Goal: Check status

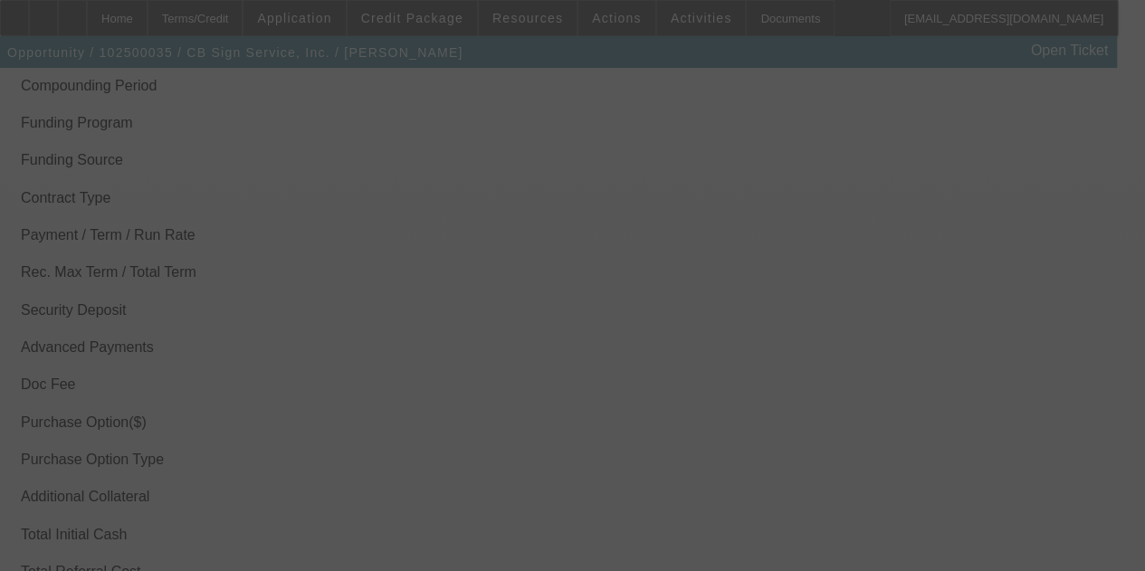
scroll to position [2302, 0]
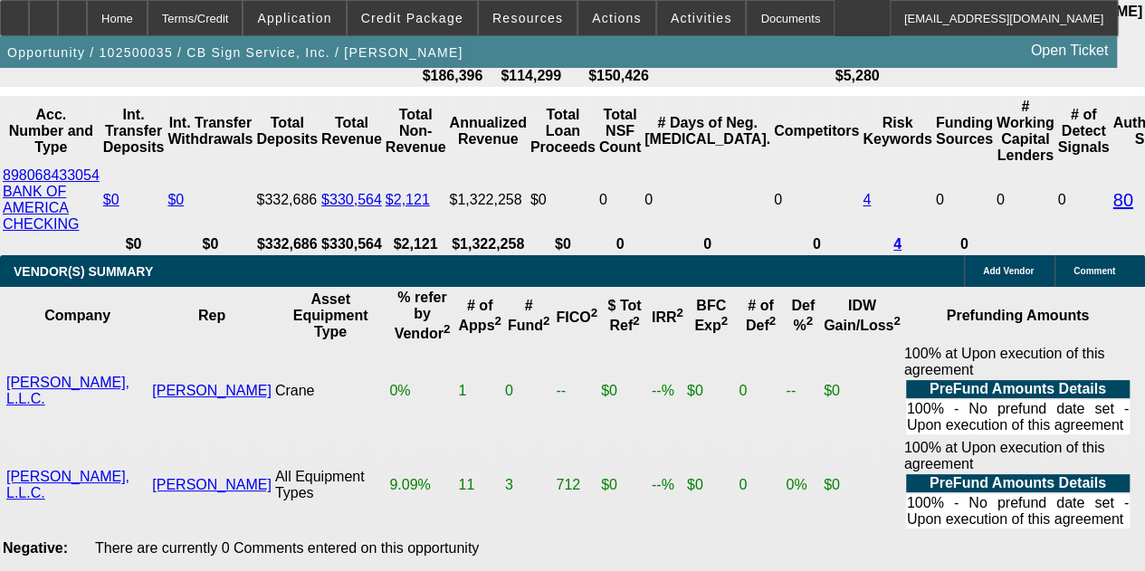
select select "0"
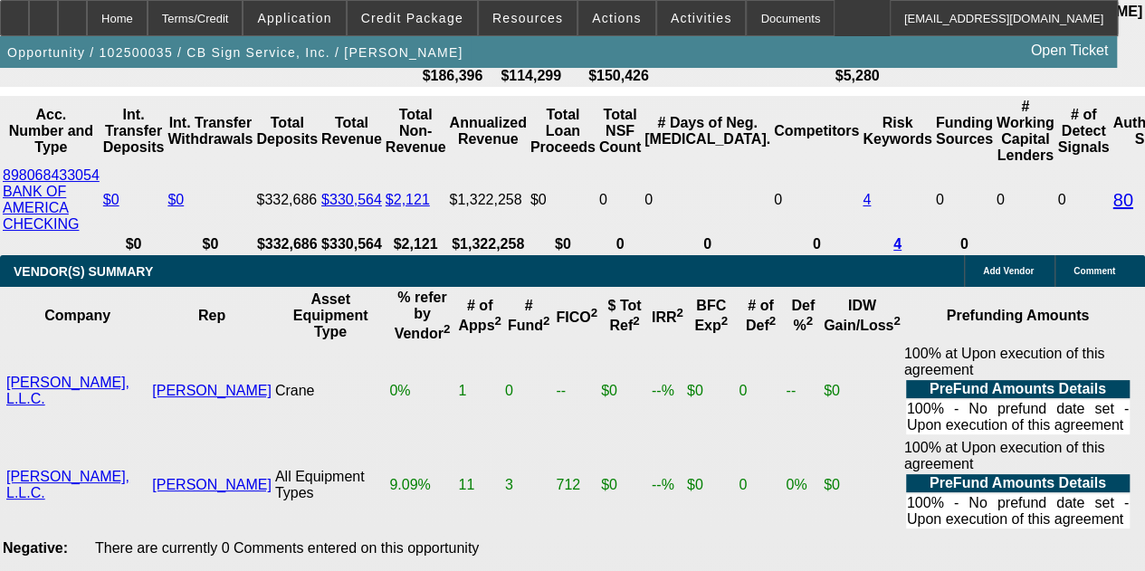
select select "0"
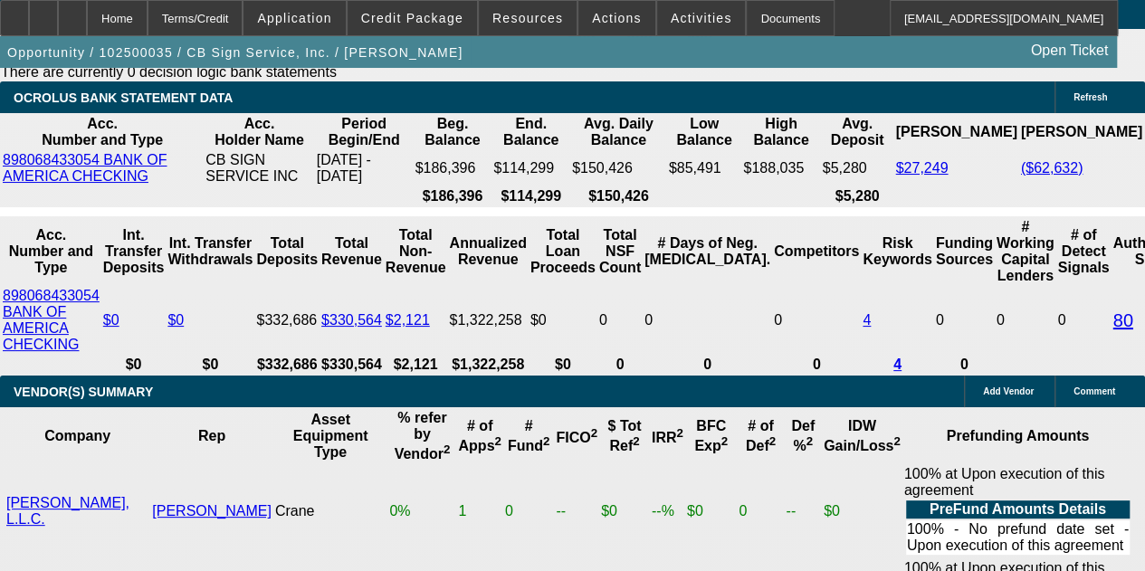
scroll to position [3312, 0]
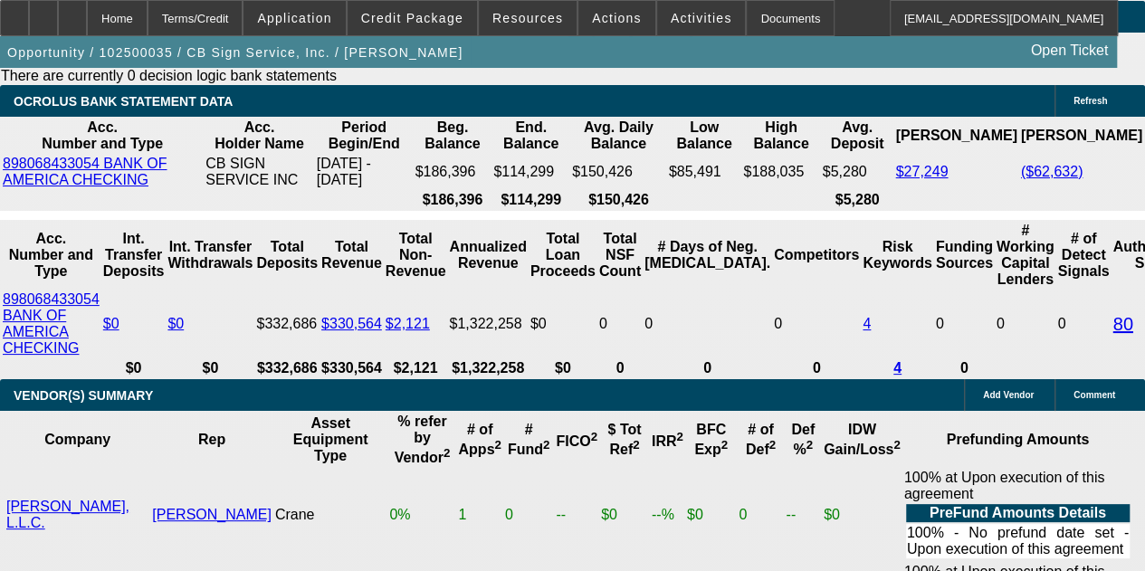
select select "1"
select select "3"
select select "6"
select select "1"
select select "3"
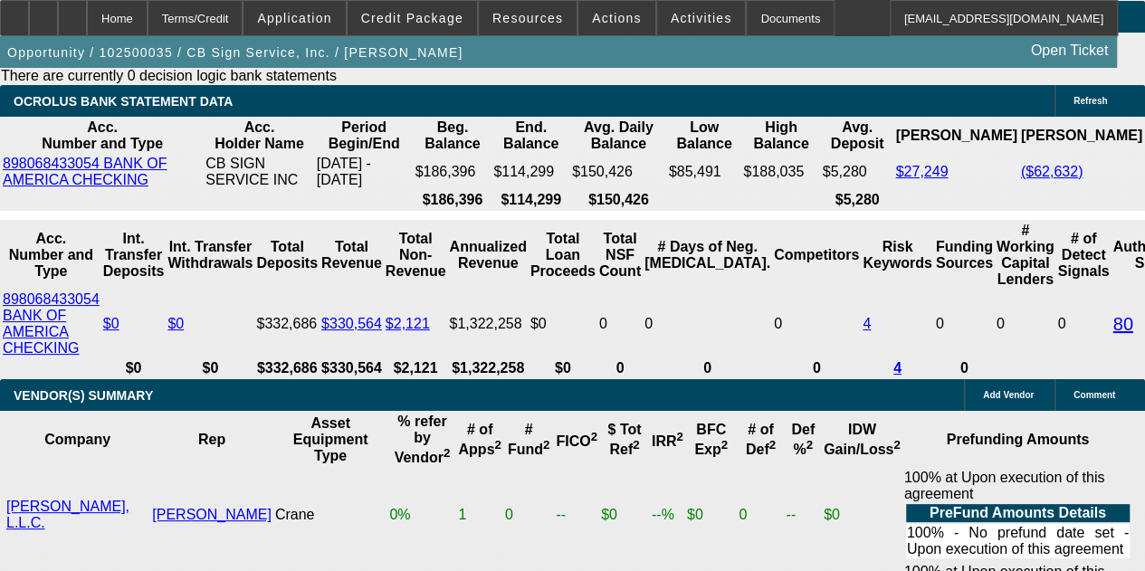
select select "6"
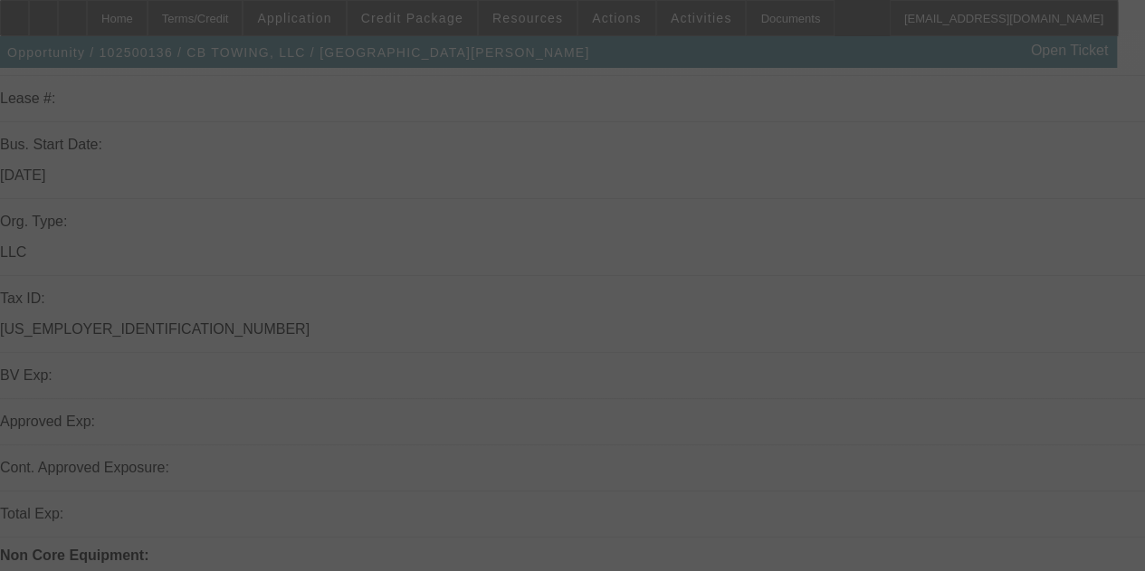
select select "0"
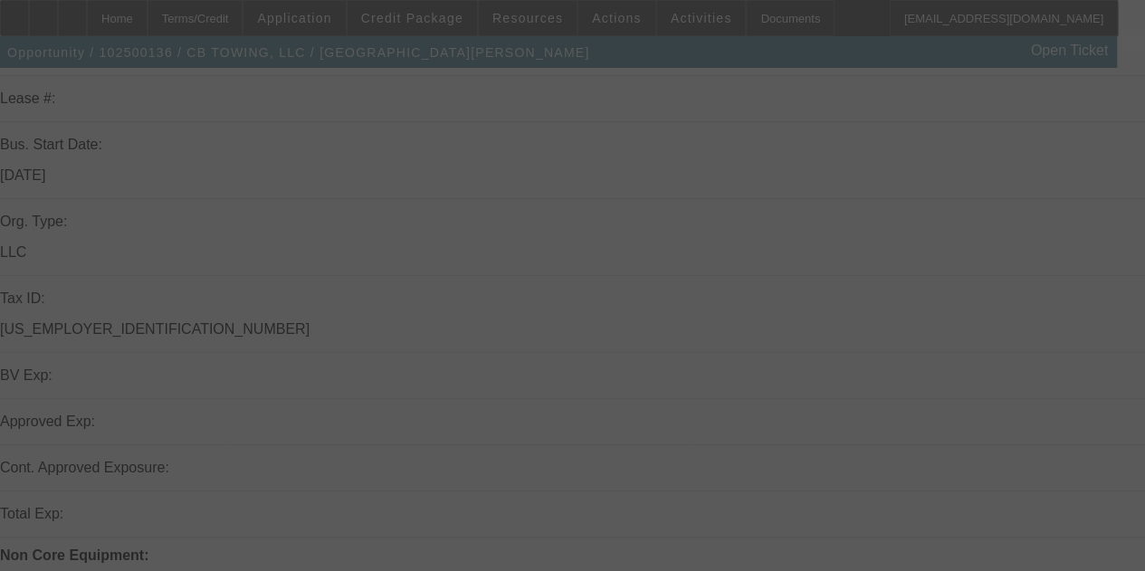
select select "0"
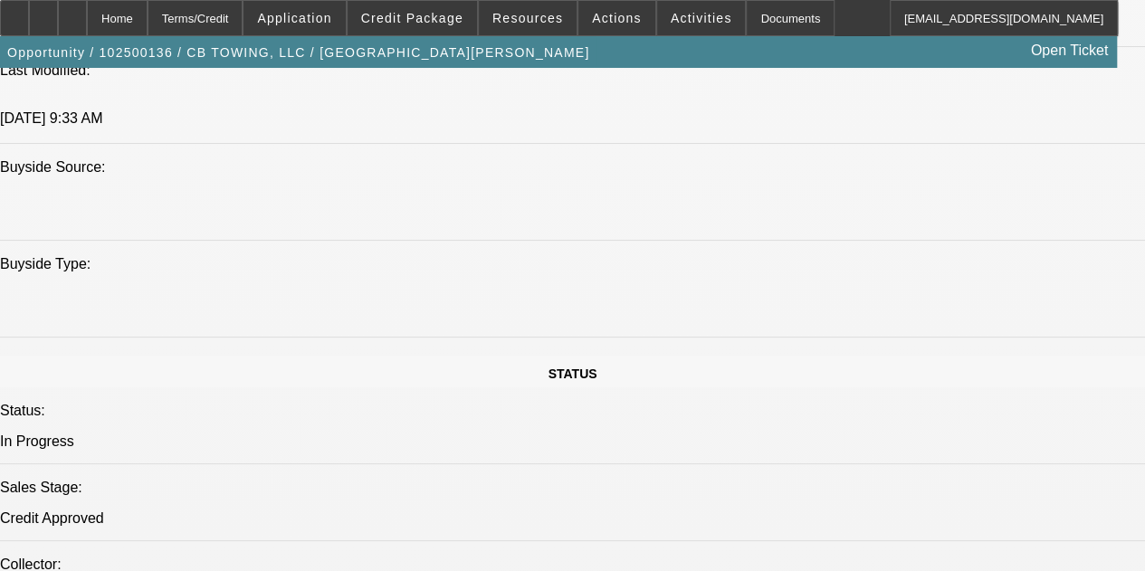
select select "1"
select select "6"
select select "1"
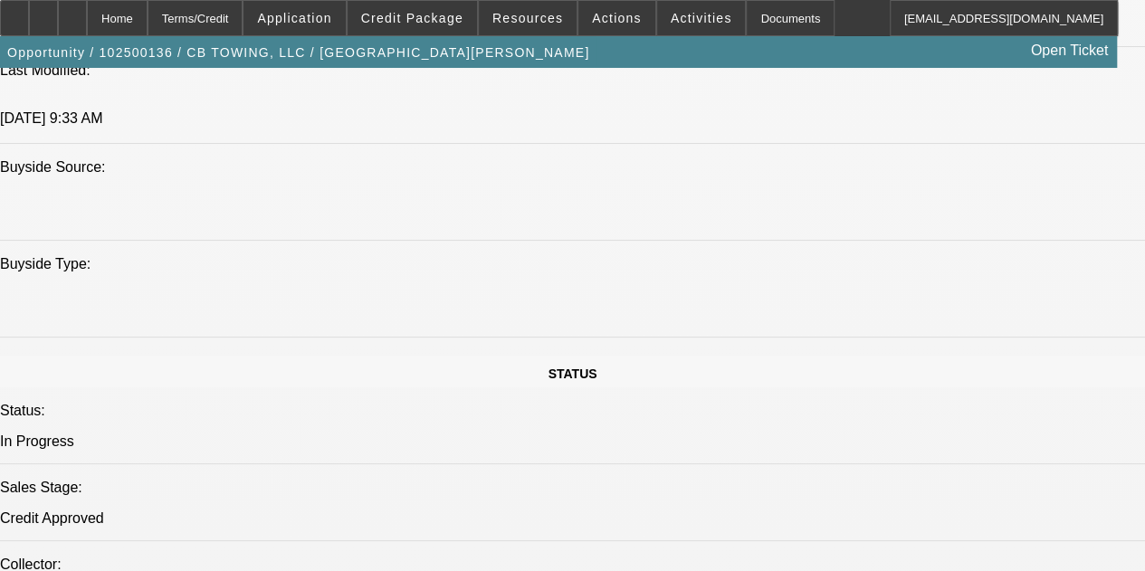
select select "6"
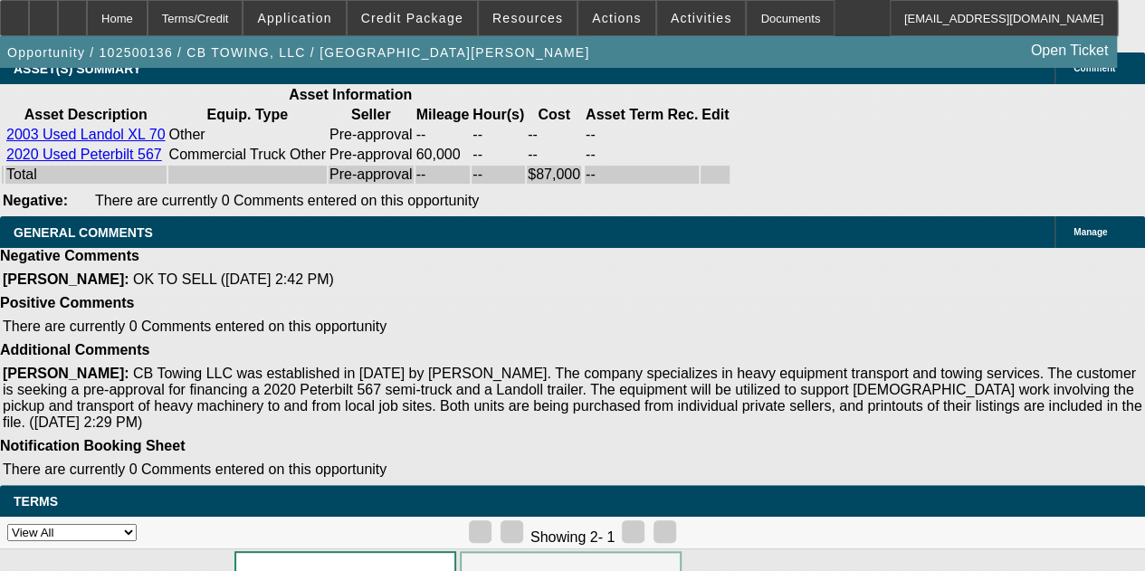
scroll to position [4315, 0]
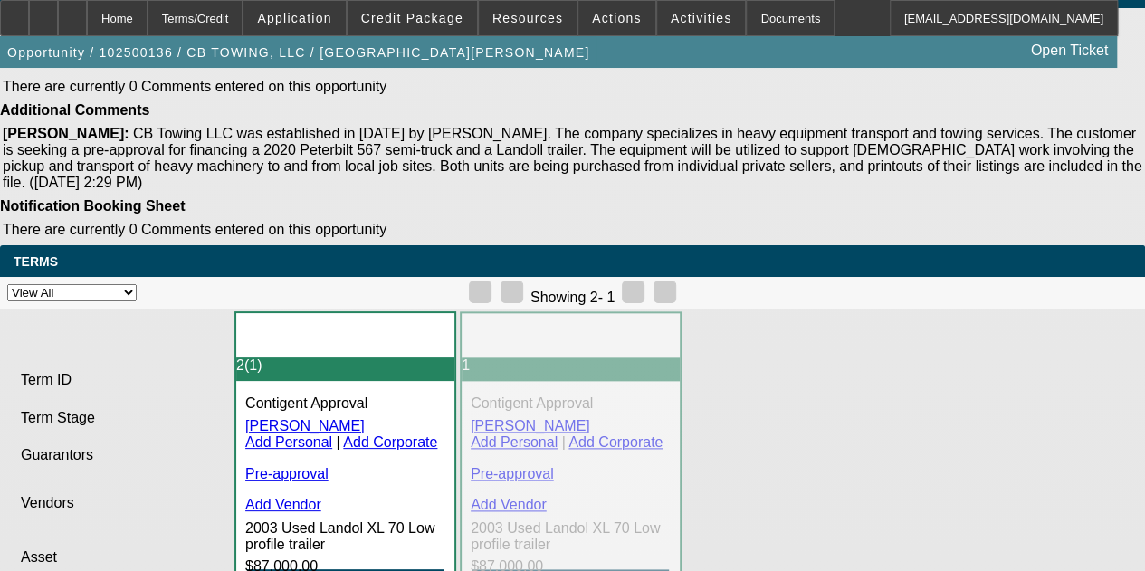
drag, startPoint x: 284, startPoint y: 522, endPoint x: 362, endPoint y: 533, distance: 78.6
